Goal: Information Seeking & Learning: Find specific fact

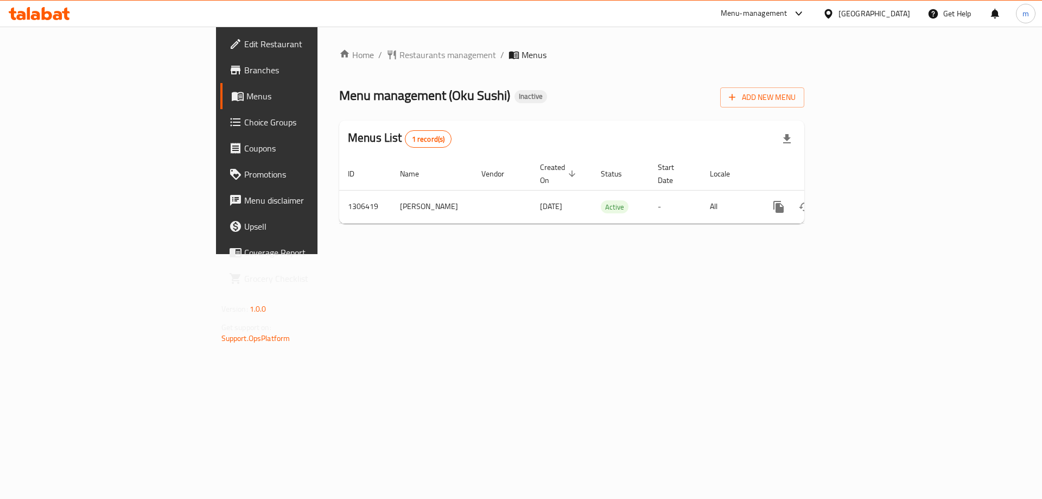
click at [862, 202] on icon "enhanced table" at bounding box center [857, 207] width 10 height 10
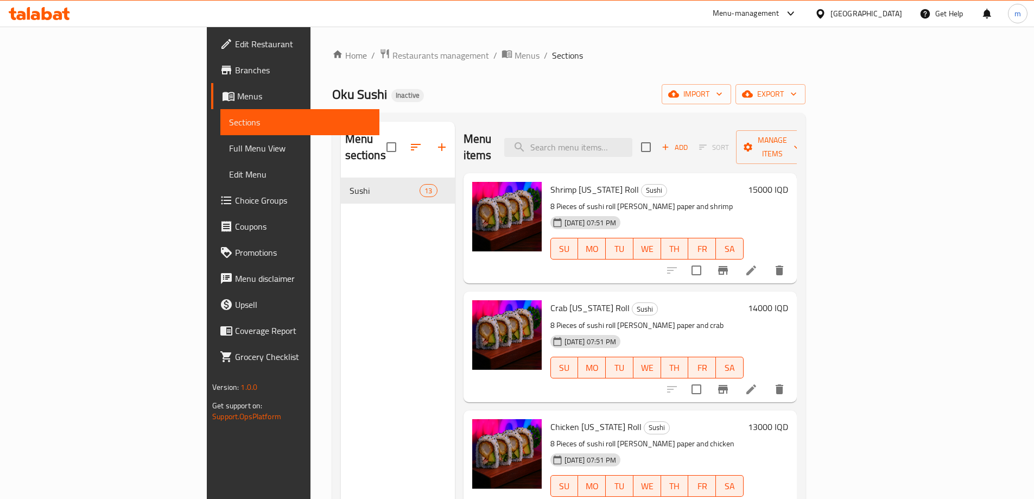
click at [752, 74] on div "Home / Restaurants management / Menus / Sections Oku Sushi Inactive import expo…" at bounding box center [568, 338] width 473 height 581
click at [229, 124] on span "Sections" at bounding box center [300, 122] width 142 height 13
click at [229, 146] on span "Full Menu View" at bounding box center [300, 148] width 142 height 13
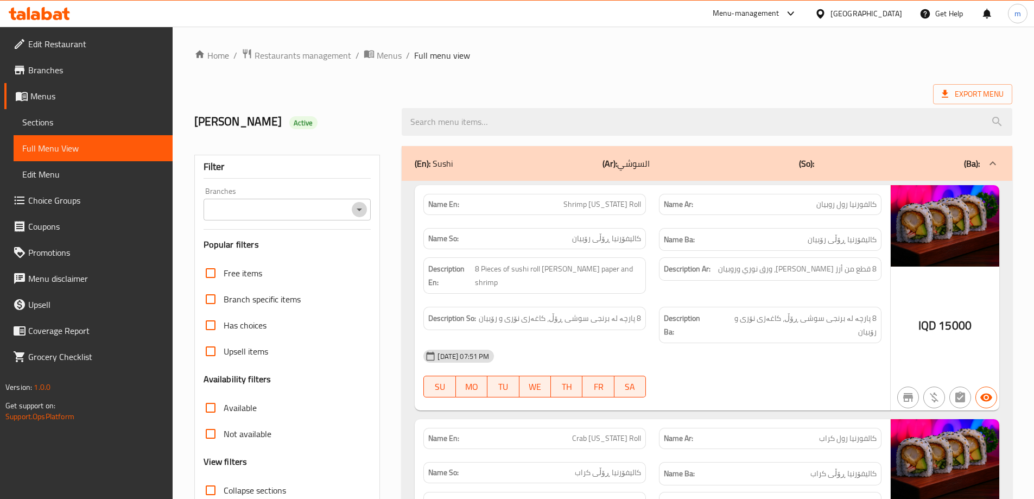
click at [357, 213] on icon "Open" at bounding box center [359, 209] width 13 height 13
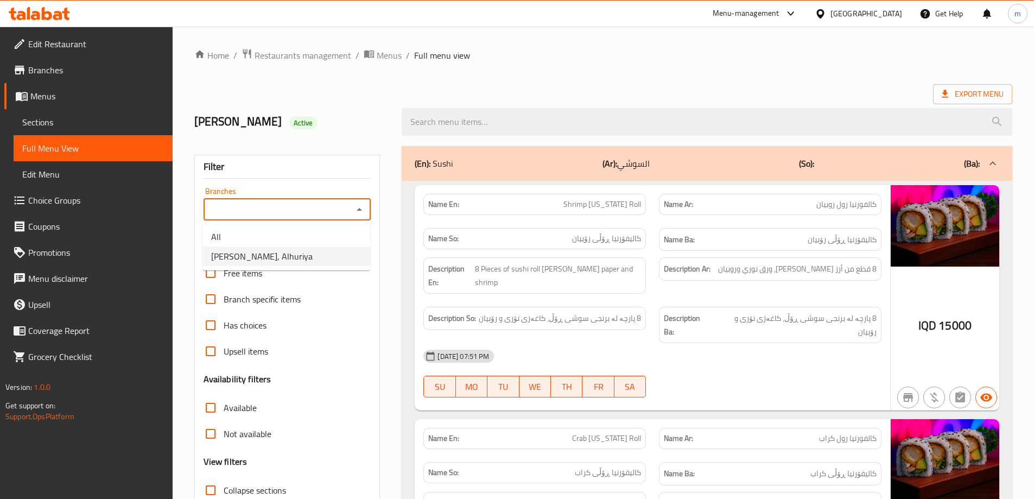
drag, startPoint x: 357, startPoint y: 217, endPoint x: 289, endPoint y: 271, distance: 87.0
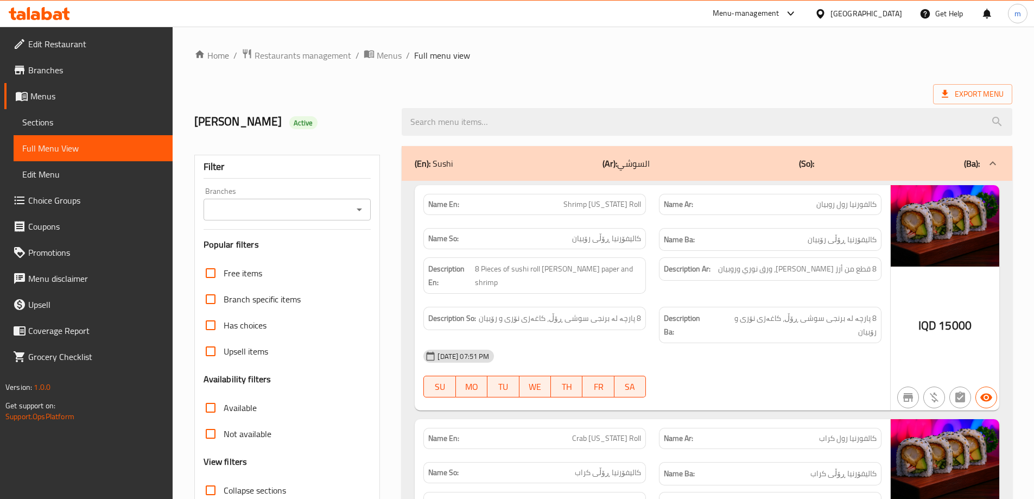
click at [356, 208] on icon "Open" at bounding box center [359, 209] width 13 height 13
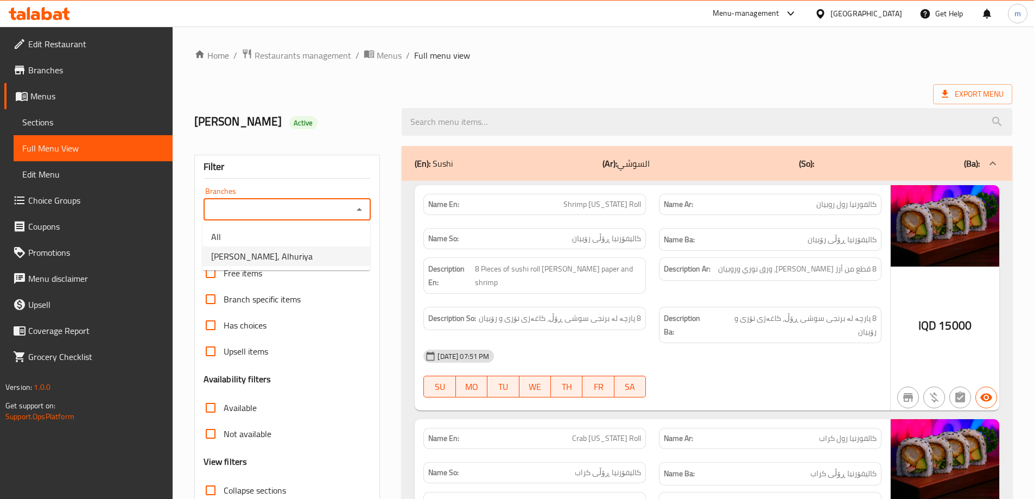
click at [329, 250] on li "[PERSON_NAME], Alhuriya" at bounding box center [287, 256] width 168 height 20
type input "[PERSON_NAME], Alhuriya"
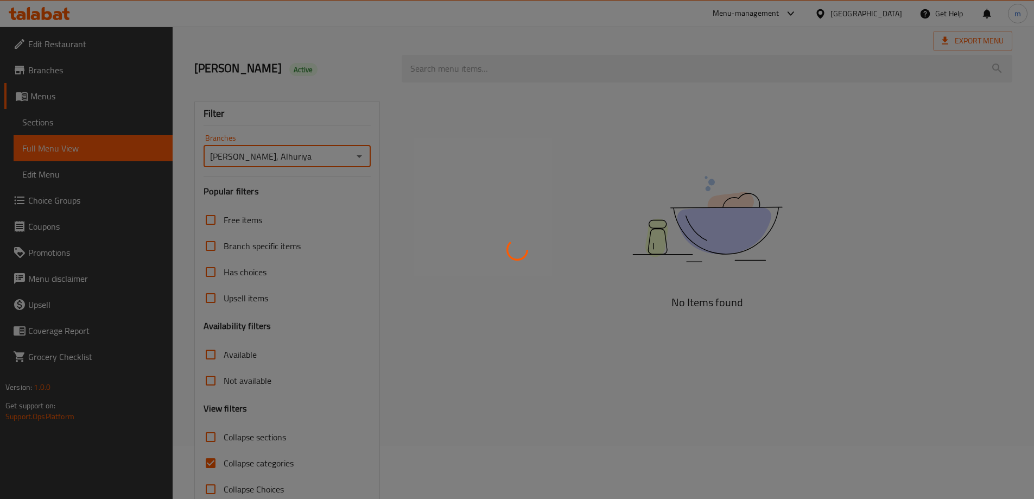
scroll to position [79, 0]
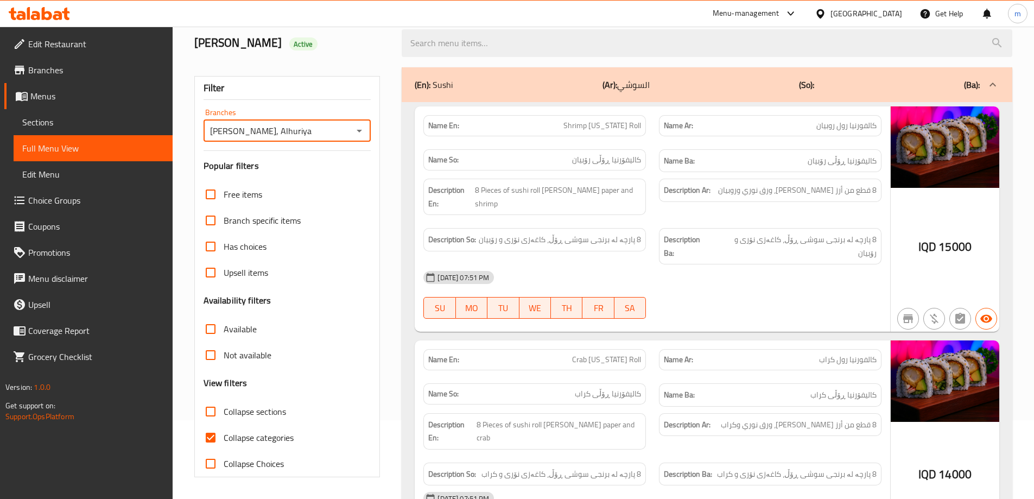
drag, startPoint x: 275, startPoint y: 437, endPoint x: 377, endPoint y: 407, distance: 106.2
click at [275, 436] on span "Collapse categories" at bounding box center [259, 437] width 70 height 13
click at [224, 436] on input "Collapse categories" at bounding box center [211, 438] width 26 height 26
checkbox input "false"
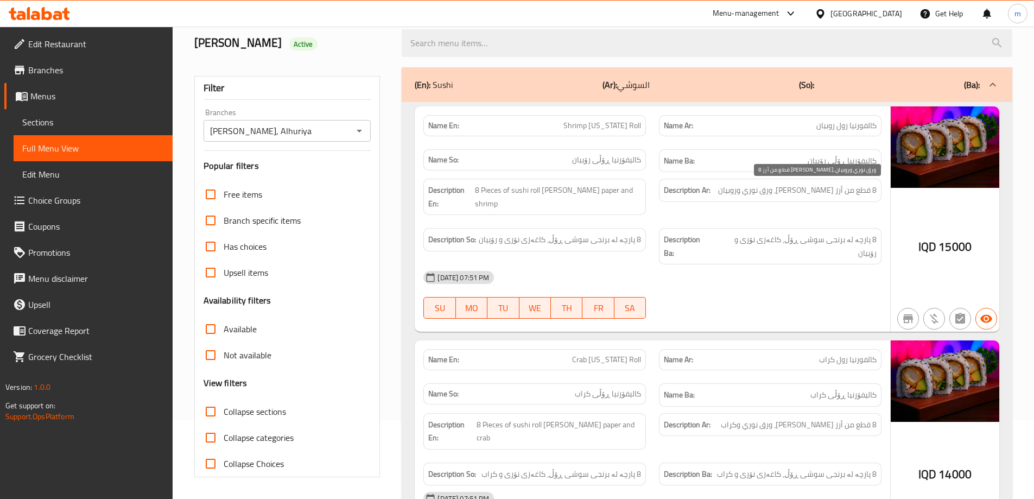
click at [792, 188] on span "8 قطع من أرز [PERSON_NAME]، ورق نوري وروبيان" at bounding box center [797, 191] width 159 height 14
copy span "ورق"
click at [783, 191] on span "8 قطع من أرز [PERSON_NAME]، ورق نوري وروبيان" at bounding box center [797, 191] width 159 height 14
click at [788, 193] on span "8 قطع من أرز [PERSON_NAME]، ورق نوري وروبيان" at bounding box center [797, 191] width 159 height 14
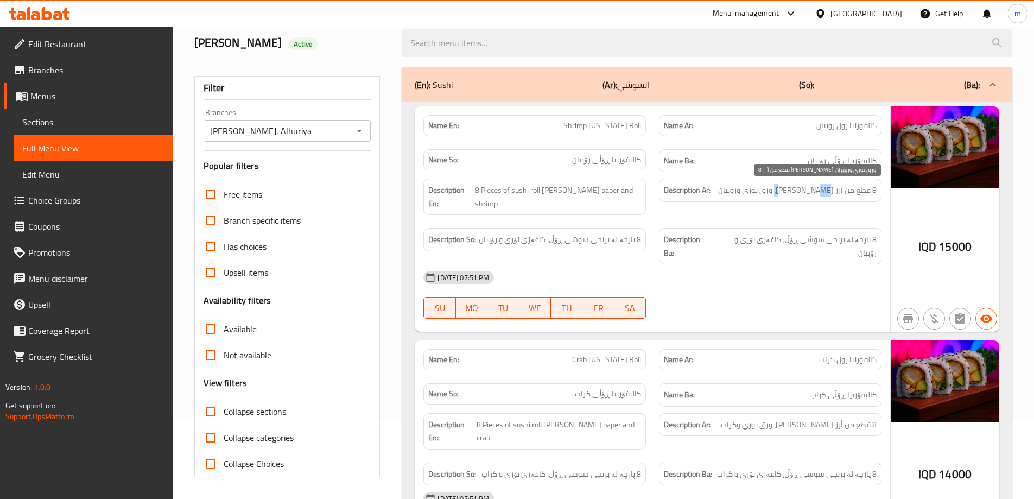
click at [788, 193] on span "8 قطع من أرز [PERSON_NAME]، ورق نوري وروبيان" at bounding box center [797, 191] width 159 height 14
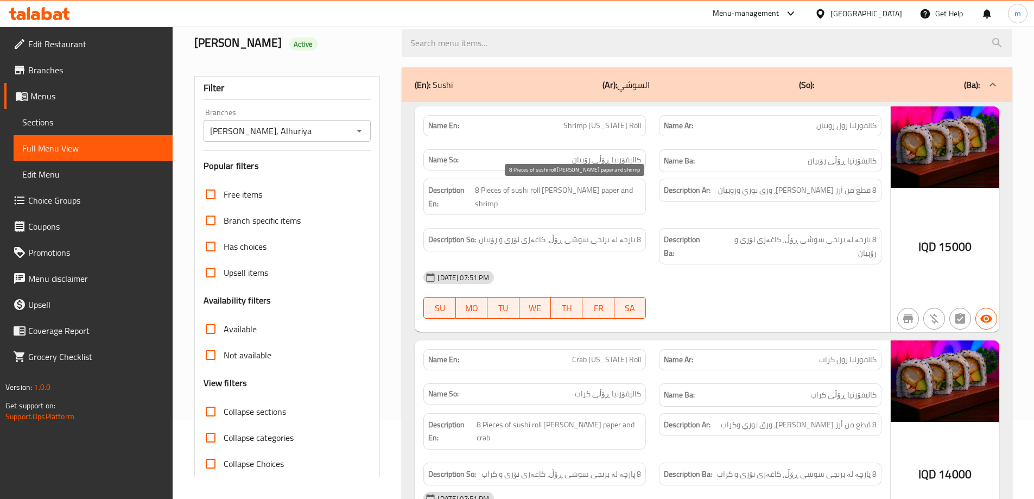
click at [588, 192] on span "8 Pieces of sushi roll [PERSON_NAME] paper and shrimp" at bounding box center [558, 197] width 167 height 27
click at [743, 312] on div at bounding box center [771, 318] width 236 height 13
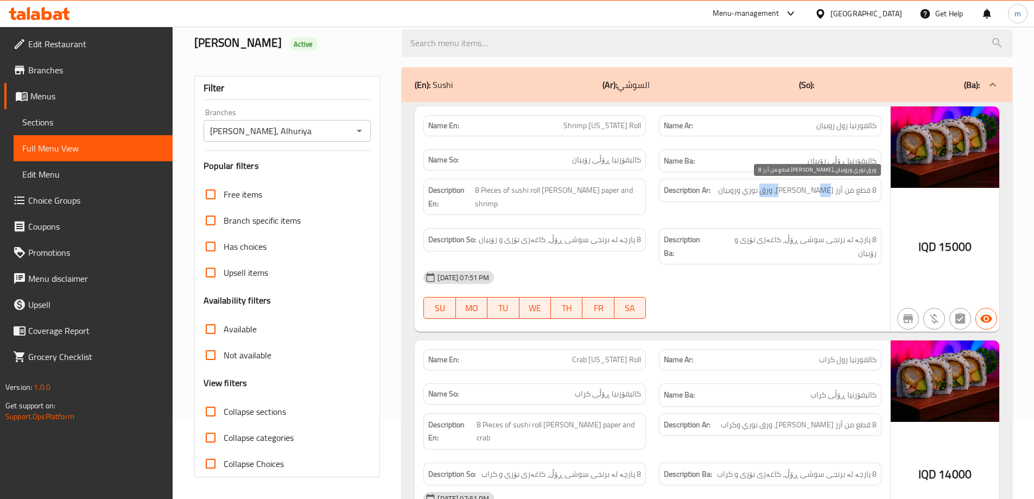
drag, startPoint x: 766, startPoint y: 188, endPoint x: 794, endPoint y: 191, distance: 28.3
click at [794, 191] on span "8 قطع من أرز [PERSON_NAME]، ورق نوري وروبيان" at bounding box center [797, 191] width 159 height 14
copy span "ورق نوري"
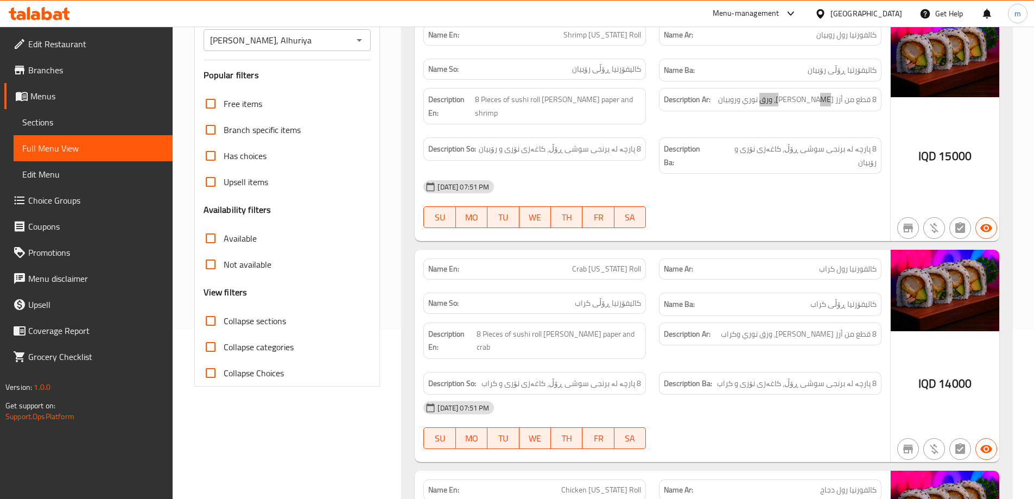
scroll to position [260, 0]
